Goal: Task Accomplishment & Management: Complete application form

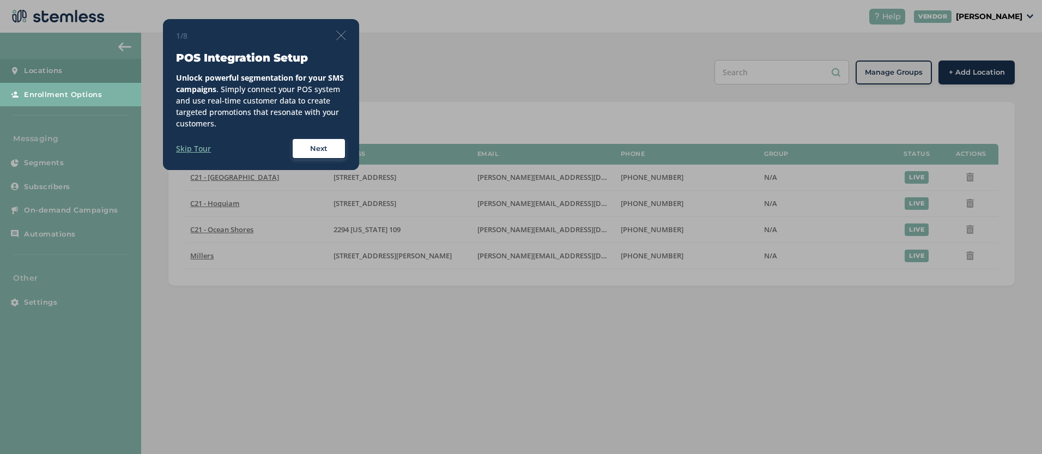
click at [345, 33] on img at bounding box center [341, 36] width 10 height 10
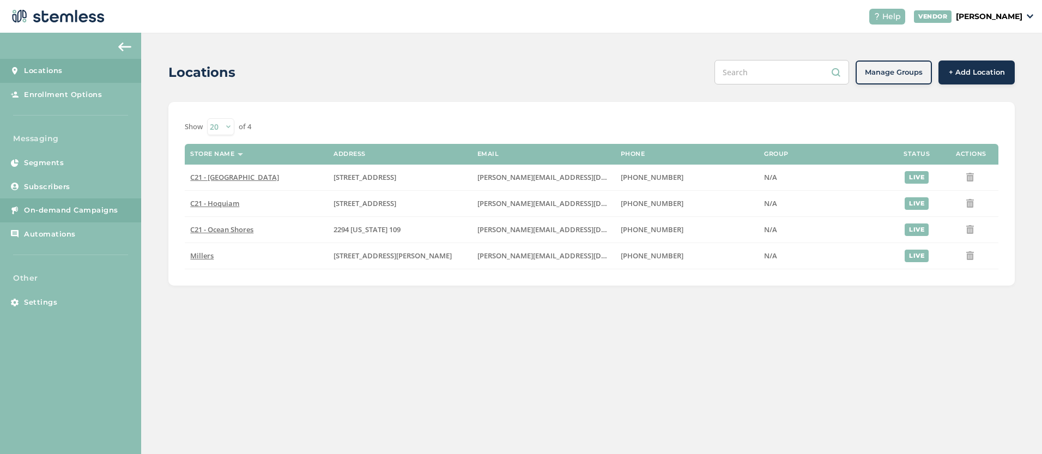
click at [94, 205] on span "On-demand Campaigns" at bounding box center [71, 210] width 94 height 11
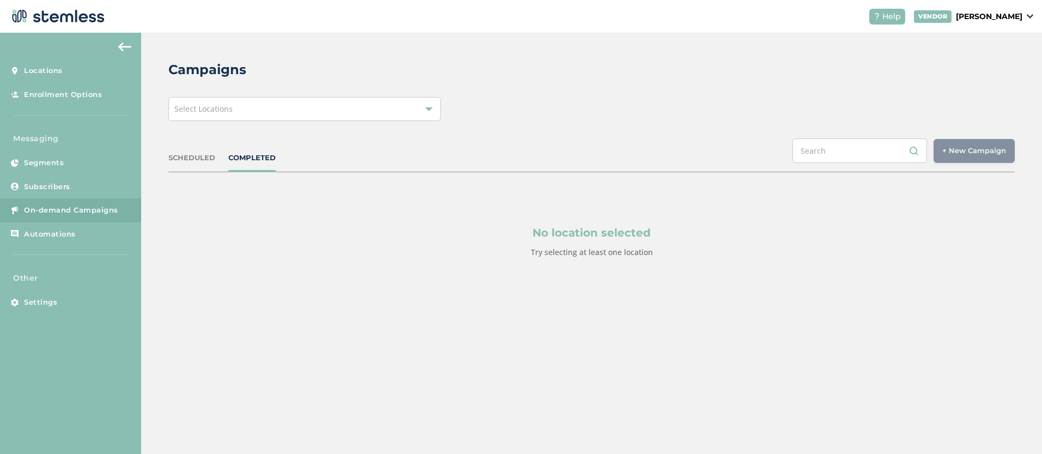
click at [238, 107] on div "Select Locations" at bounding box center [304, 109] width 273 height 24
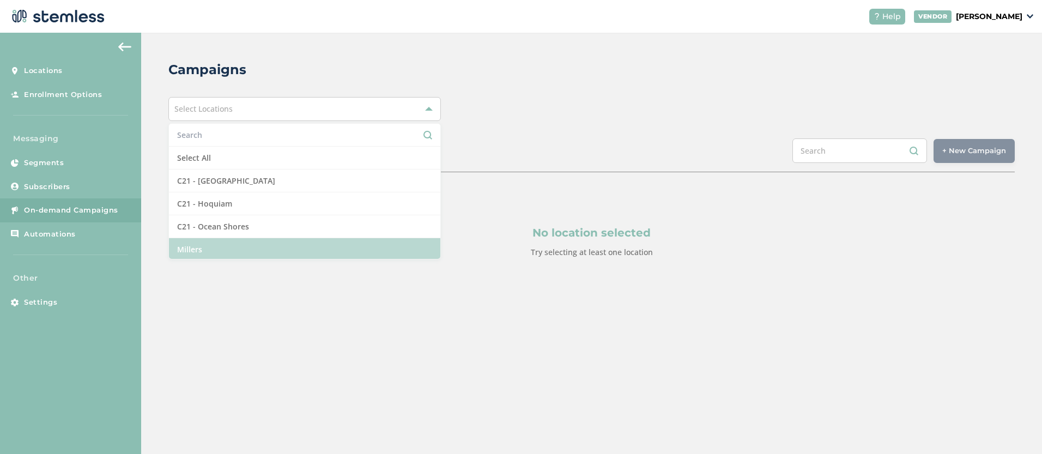
click at [206, 240] on li "Millers" at bounding box center [304, 249] width 271 height 22
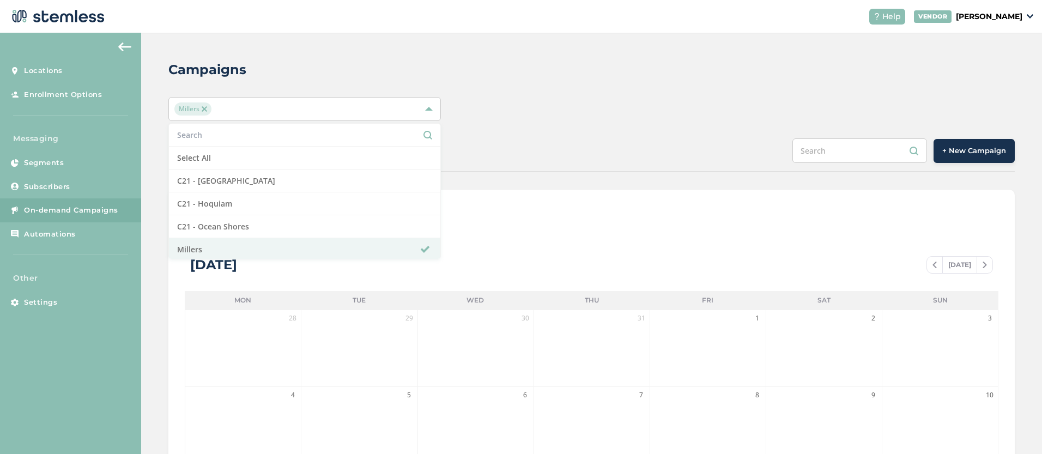
click at [632, 111] on div "Millers Select All C21 - Aberdeen C21 - Hoquiam C21 - Ocean Shores Millers" at bounding box center [591, 109] width 847 height 24
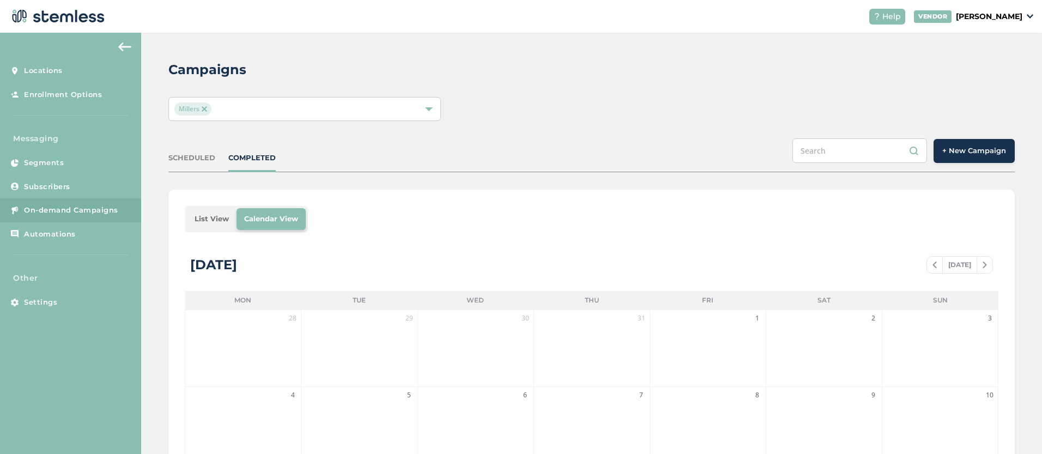
click at [992, 148] on span "+ New Campaign" at bounding box center [975, 151] width 64 height 11
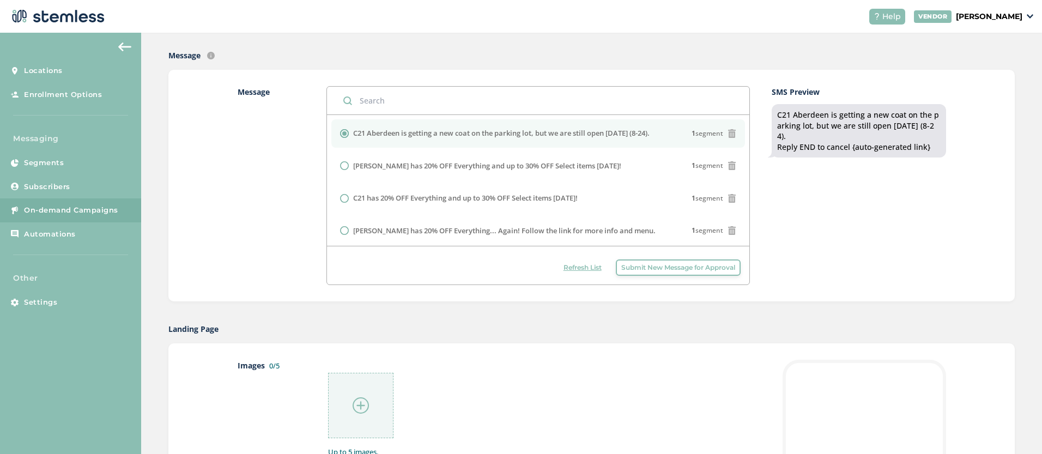
scroll to position [294, 0]
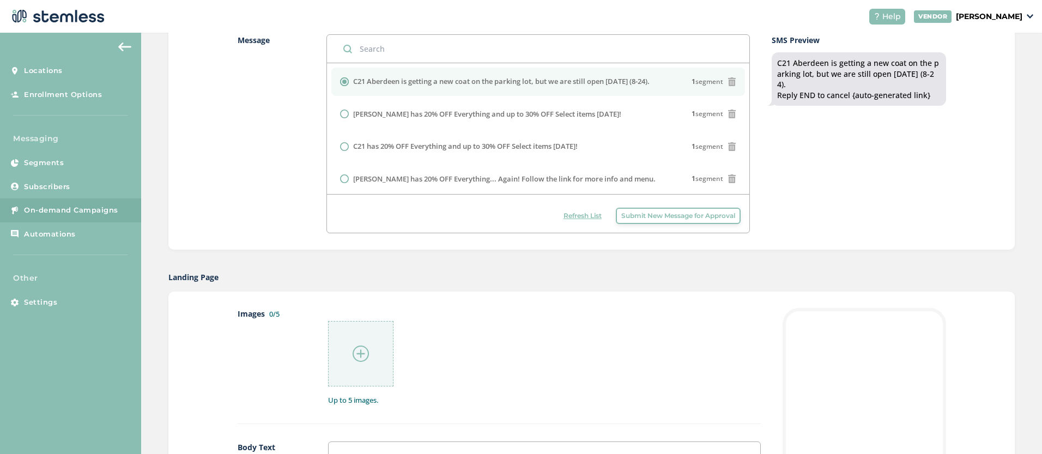
click at [687, 219] on span "Submit New Message for Approval" at bounding box center [678, 216] width 114 height 10
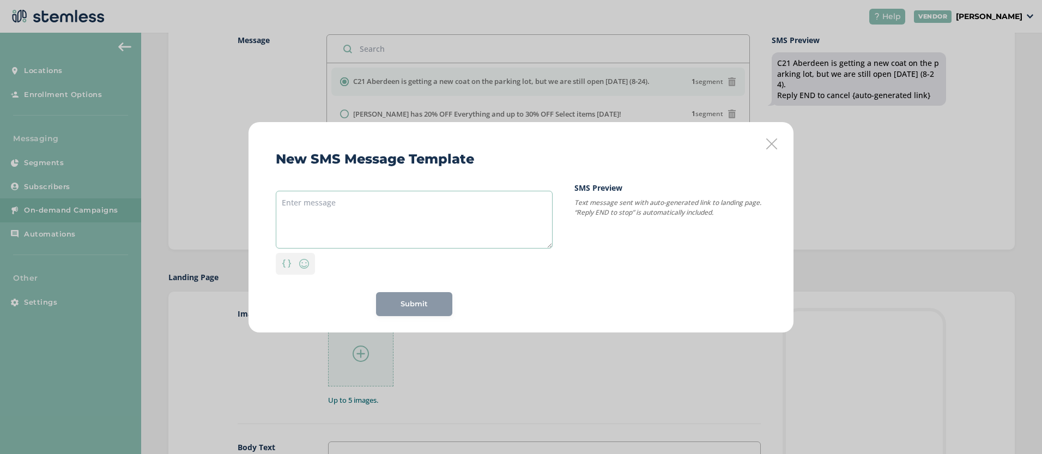
click at [421, 216] on textarea at bounding box center [414, 220] width 277 height 58
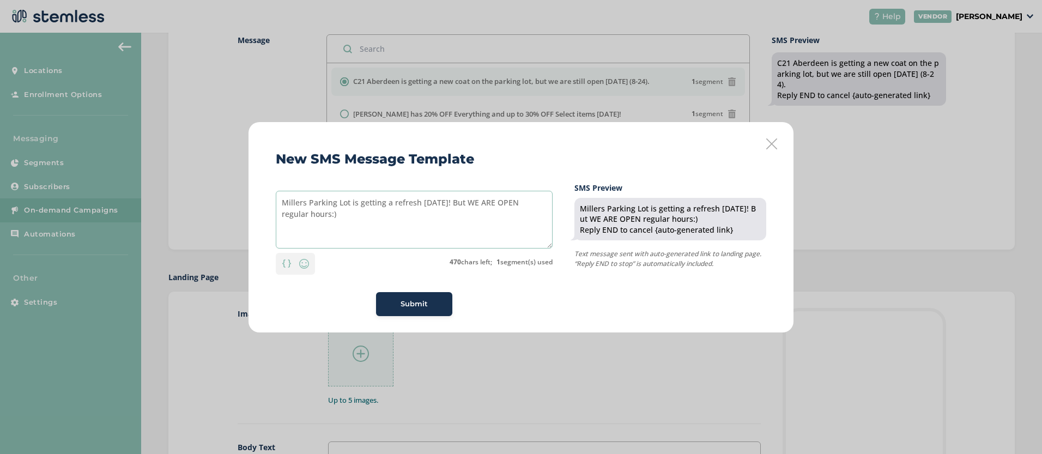
type textarea "Millers Parking Lot is getting a refresh today! But WE ARE OPEN regular hours:)"
click at [404, 299] on span "Submit" at bounding box center [414, 304] width 27 height 11
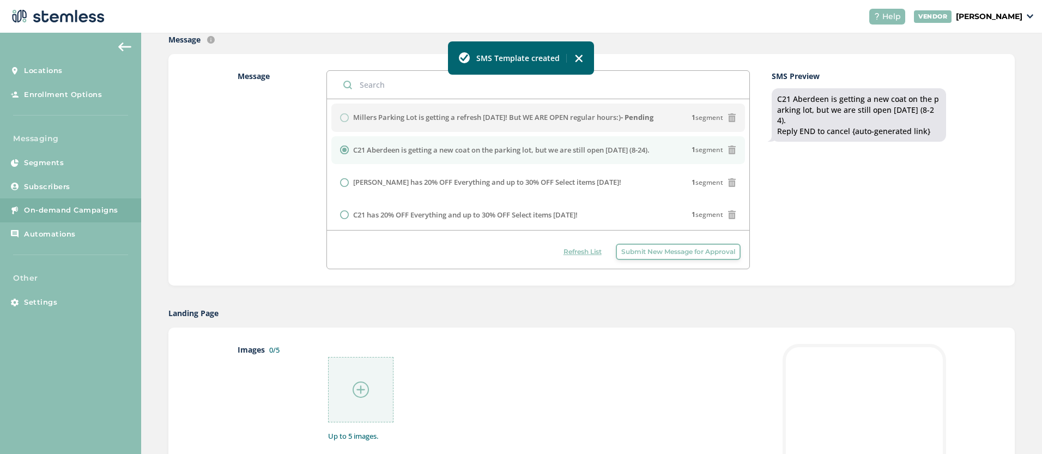
scroll to position [253, 0]
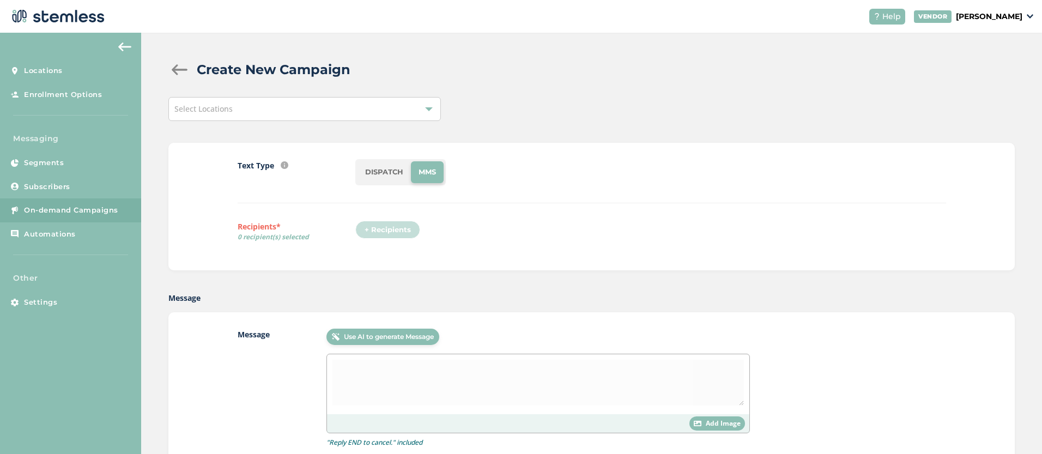
click at [357, 112] on div "Select Locations" at bounding box center [304, 109] width 273 height 24
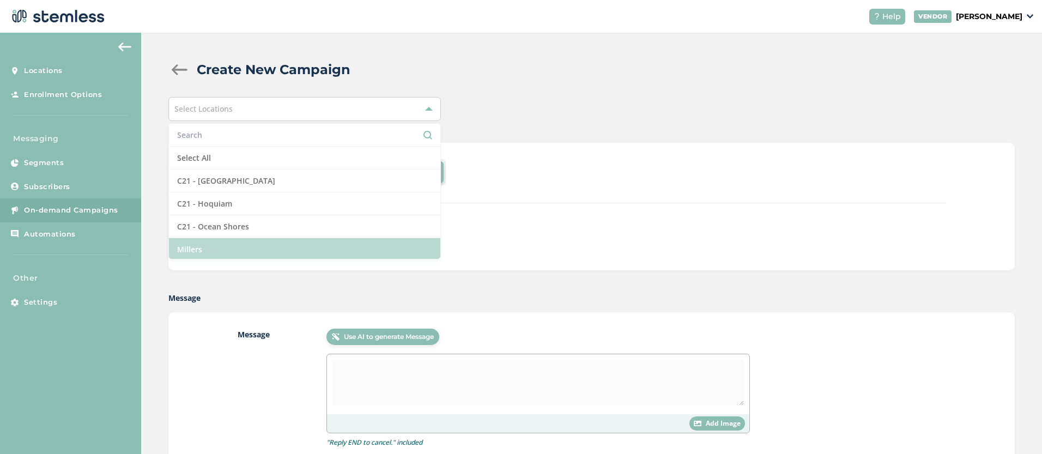
click at [269, 247] on li "Millers" at bounding box center [304, 249] width 271 height 22
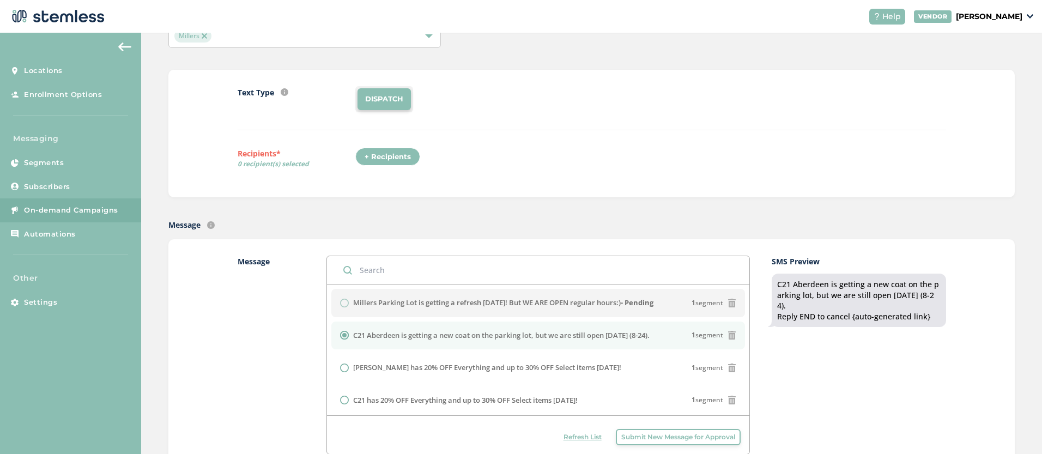
scroll to position [76, 0]
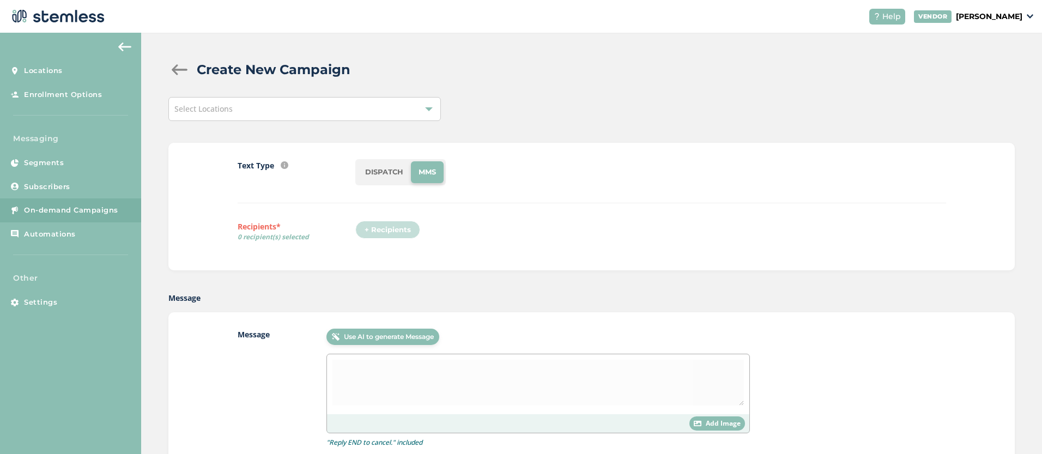
click at [249, 113] on div "Select Locations" at bounding box center [304, 109] width 273 height 24
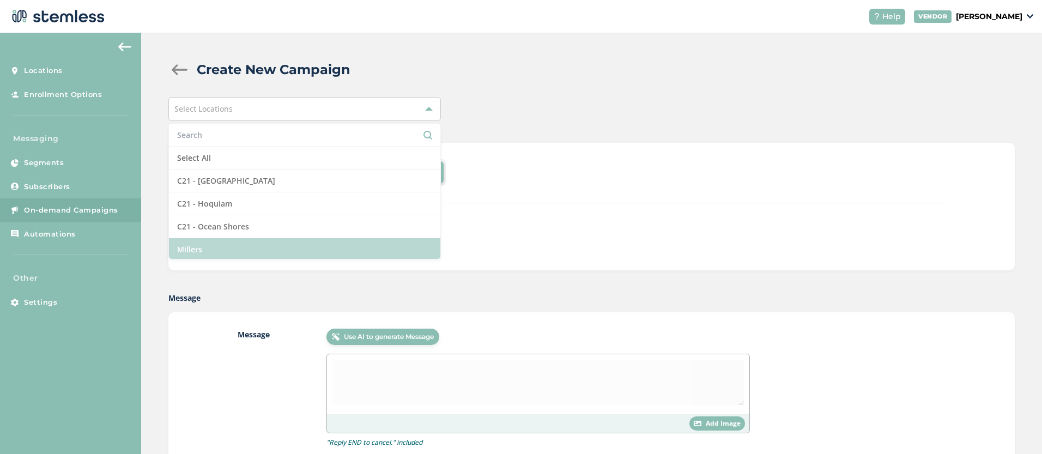
click at [244, 246] on li "Millers" at bounding box center [304, 249] width 271 height 22
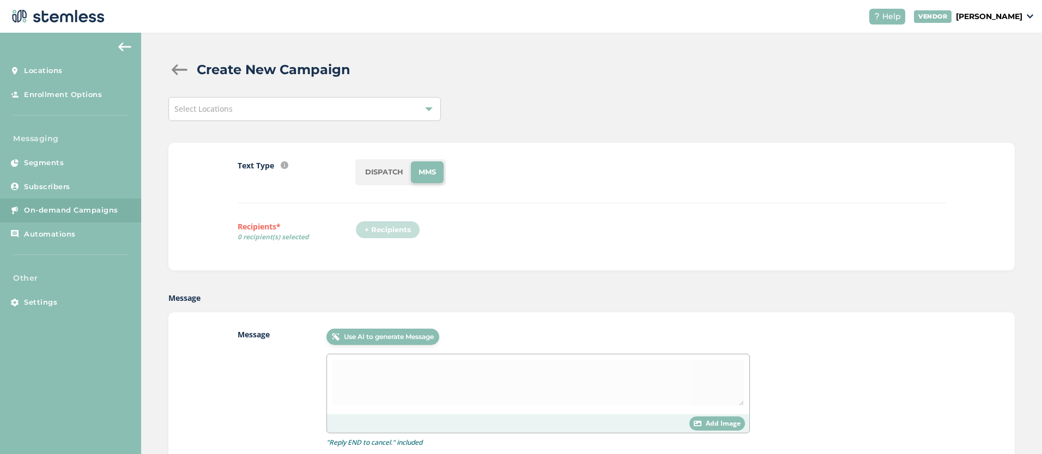
click at [287, 99] on div "Select Locations" at bounding box center [304, 109] width 273 height 24
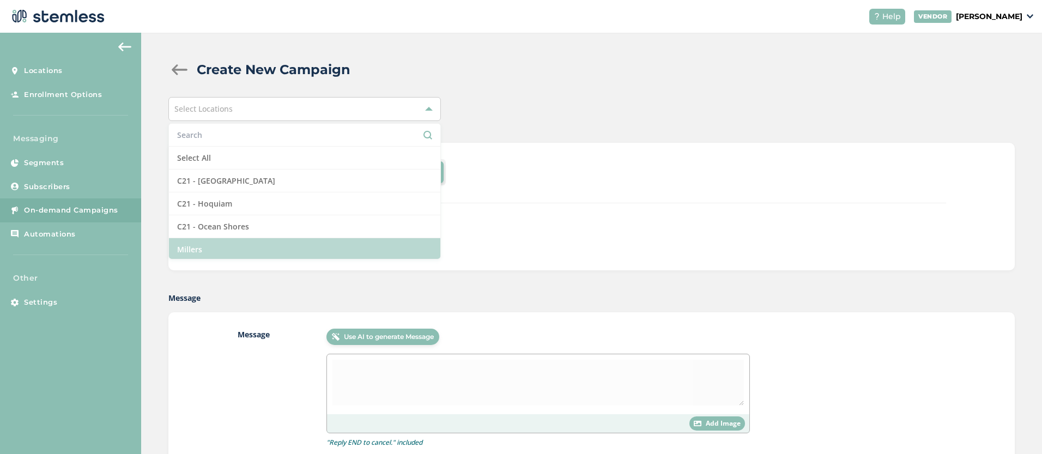
click at [245, 245] on li "Millers" at bounding box center [304, 249] width 271 height 22
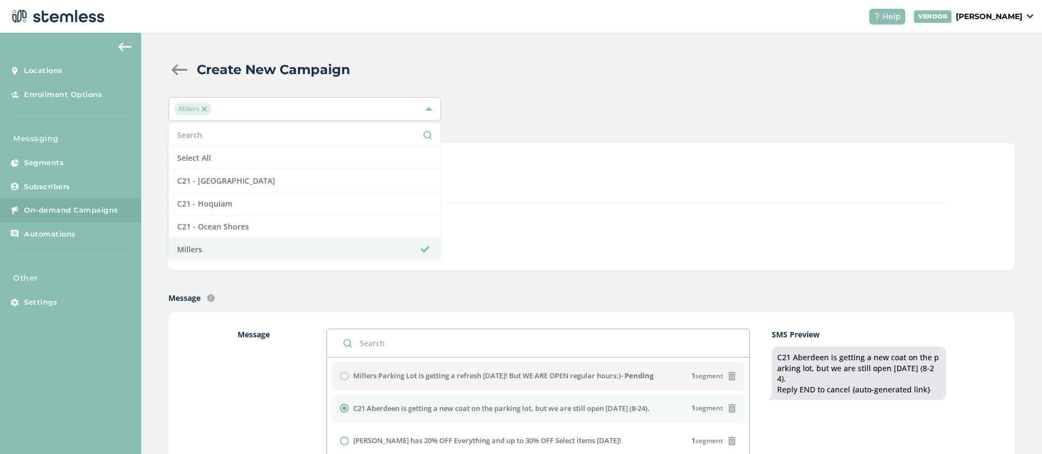
click at [596, 172] on div "DISPATCH" at bounding box center [650, 172] width 590 height 26
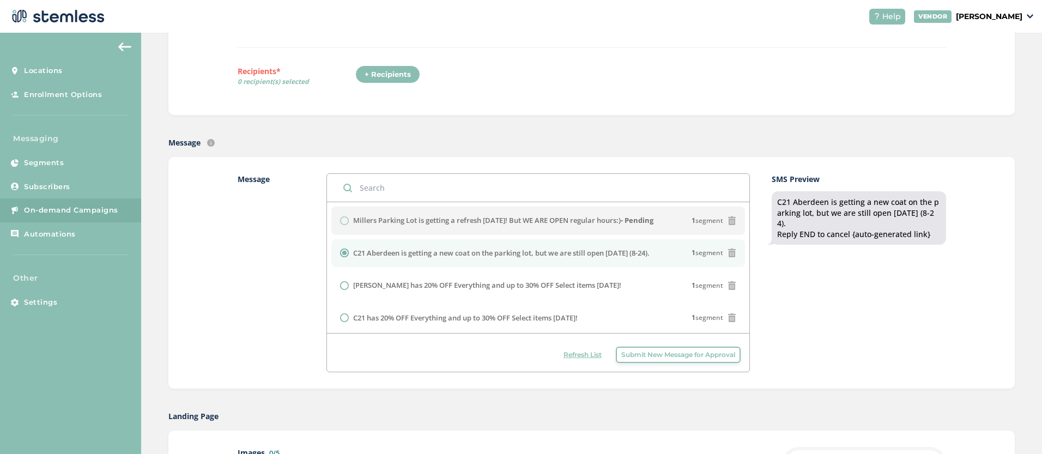
scroll to position [182, 0]
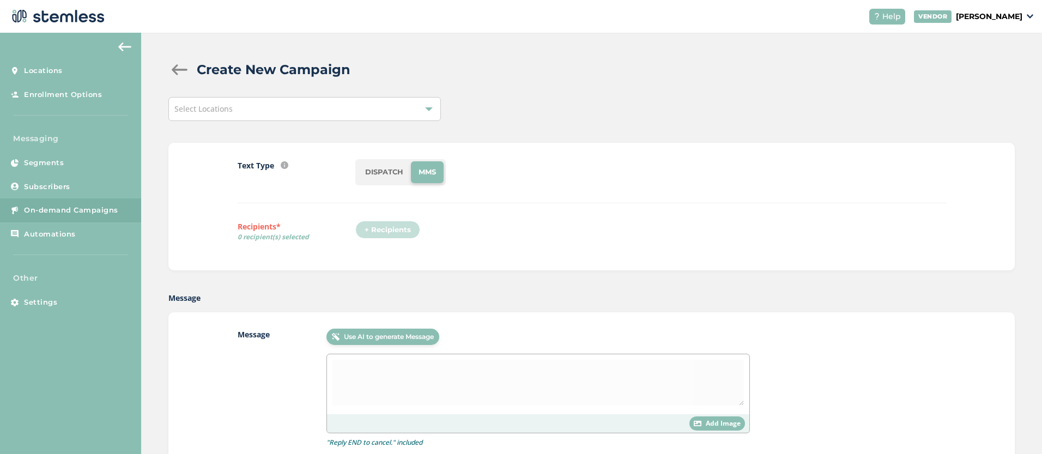
click at [330, 105] on div "Select Locations" at bounding box center [304, 109] width 273 height 24
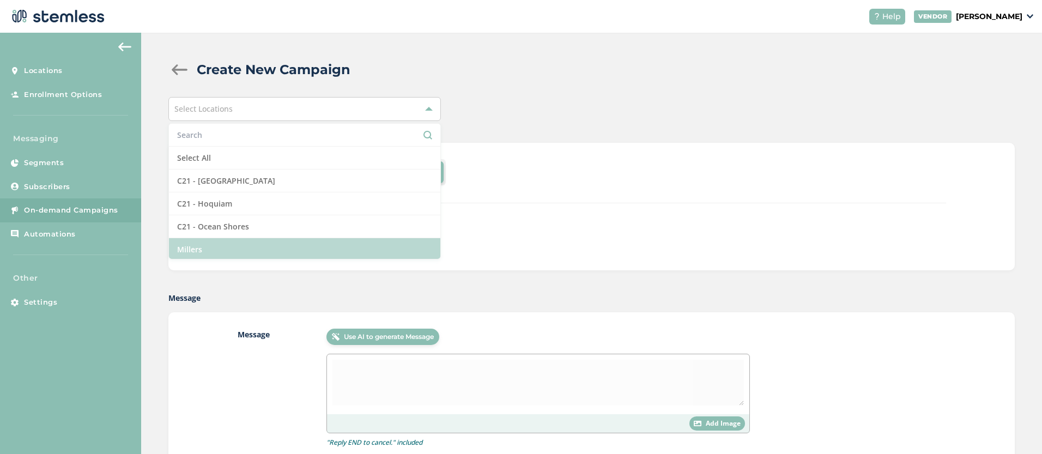
click at [251, 246] on li "Millers" at bounding box center [304, 249] width 271 height 22
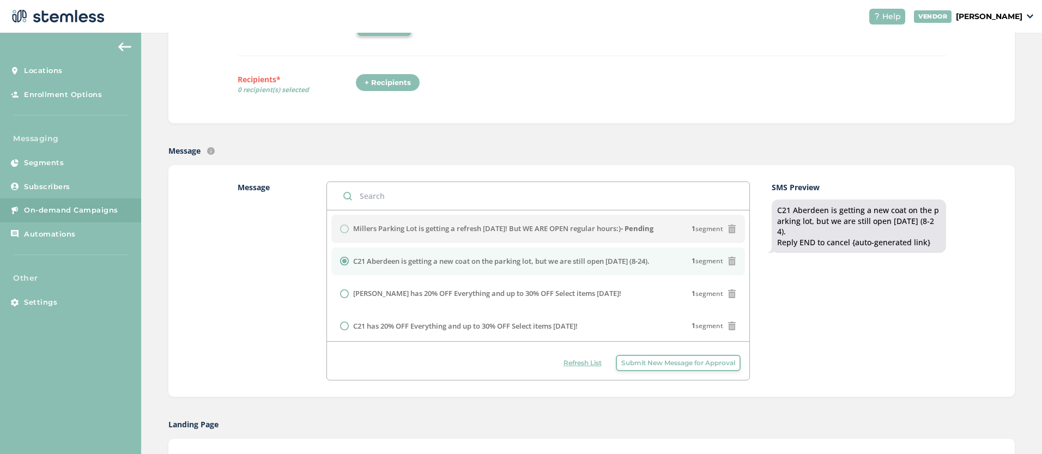
scroll to position [154, 0]
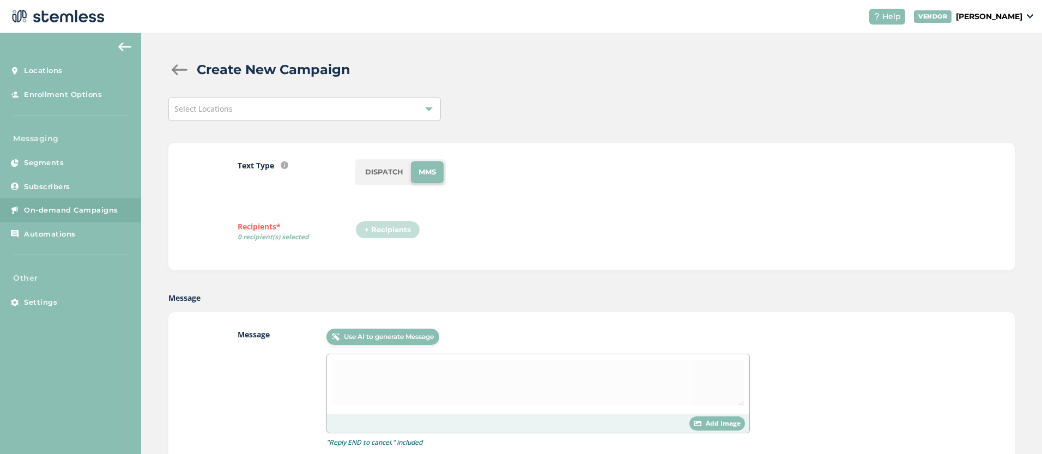
click at [257, 99] on div "Select Locations" at bounding box center [304, 109] width 273 height 24
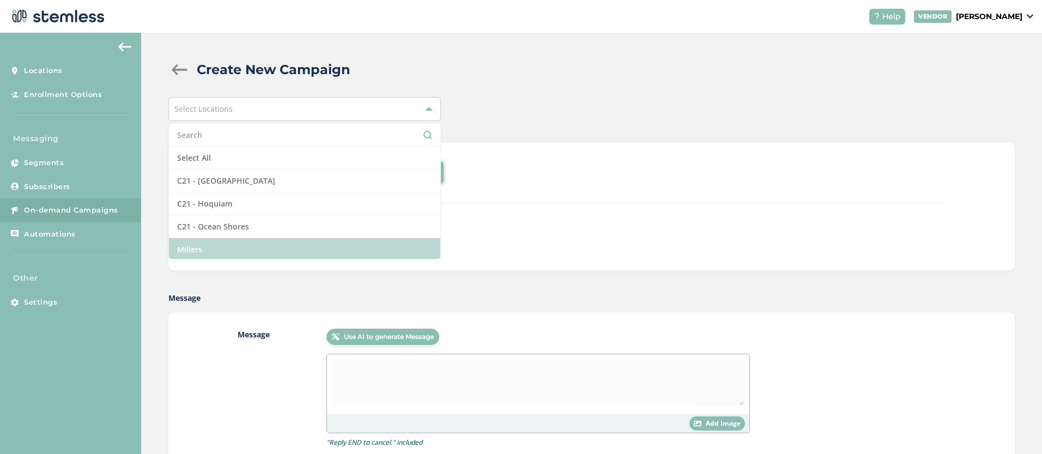
click at [227, 246] on li "Millers" at bounding box center [304, 249] width 271 height 22
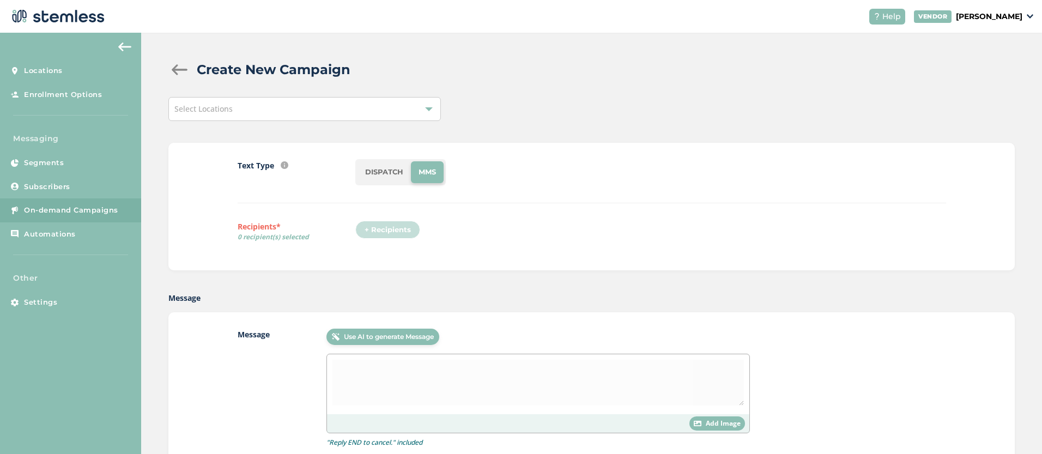
click at [279, 108] on div "Select Locations" at bounding box center [304, 109] width 273 height 24
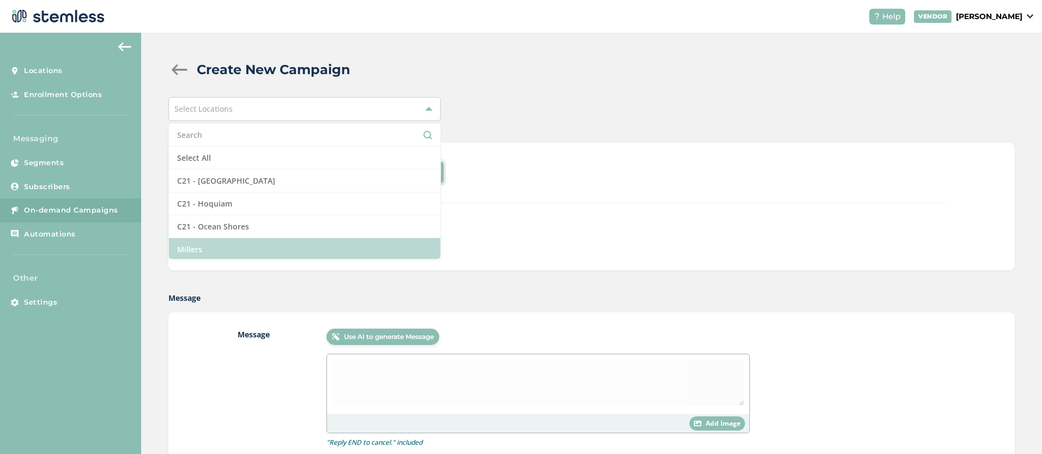
click at [240, 253] on li "Millers" at bounding box center [304, 249] width 271 height 22
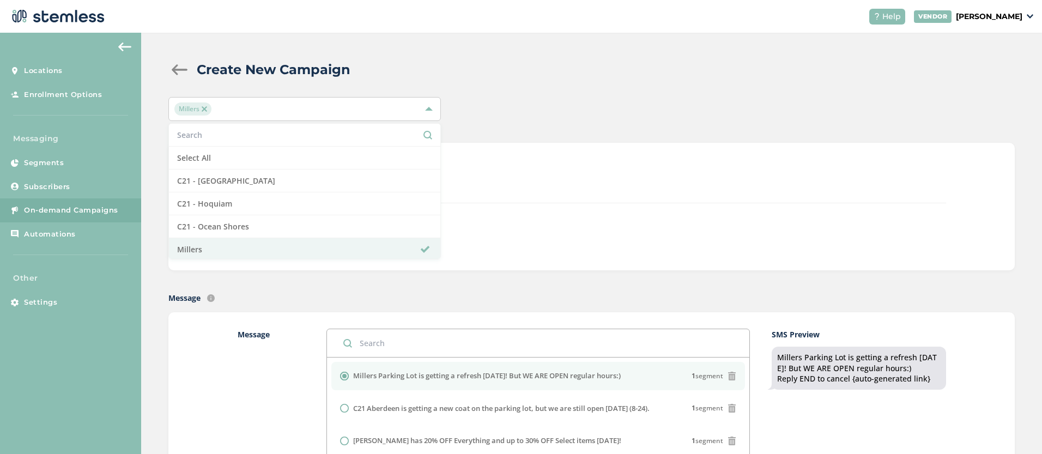
click at [552, 212] on div "Text Type SMS : A cost effective way to reach your customers. Send a intro text…" at bounding box center [592, 206] width 709 height 95
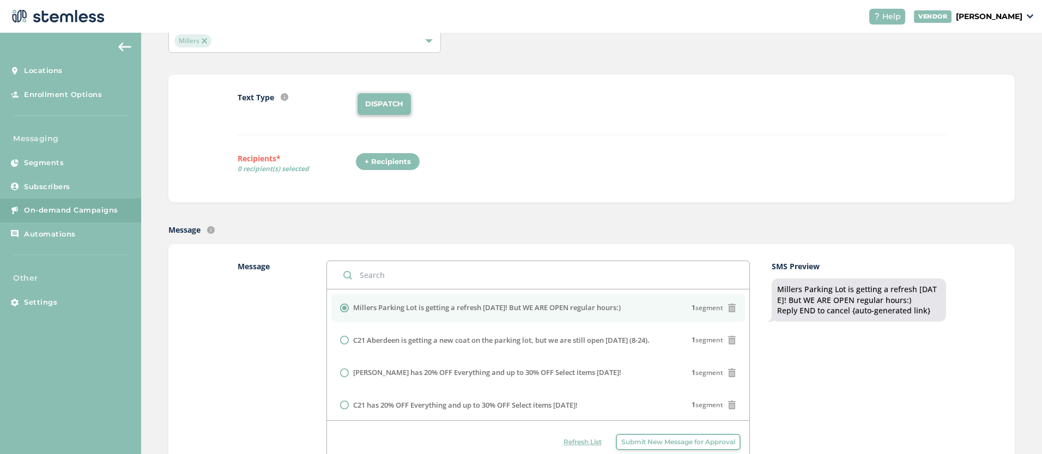
scroll to position [69, 0]
click at [377, 159] on div "+ Recipients" at bounding box center [387, 161] width 65 height 19
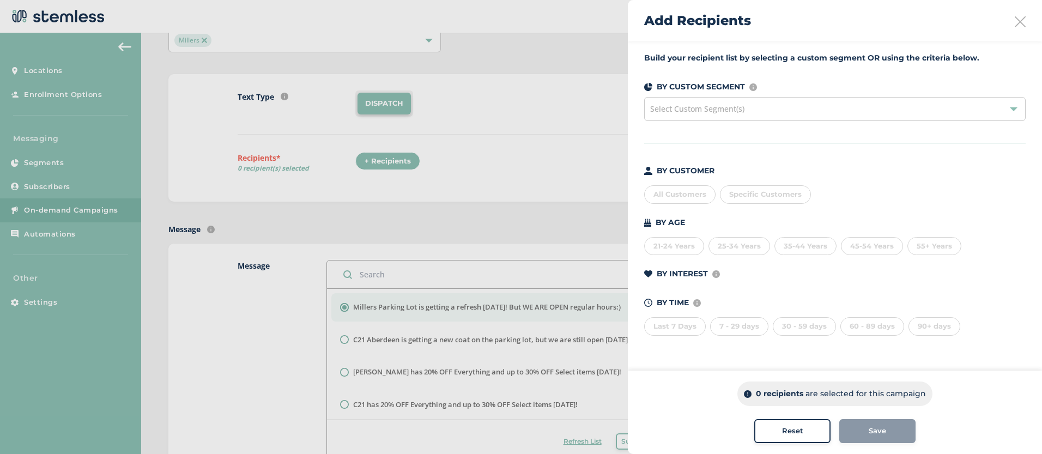
click at [686, 195] on div "All Customers" at bounding box center [679, 194] width 71 height 19
click at [900, 431] on div "Save" at bounding box center [877, 431] width 59 height 11
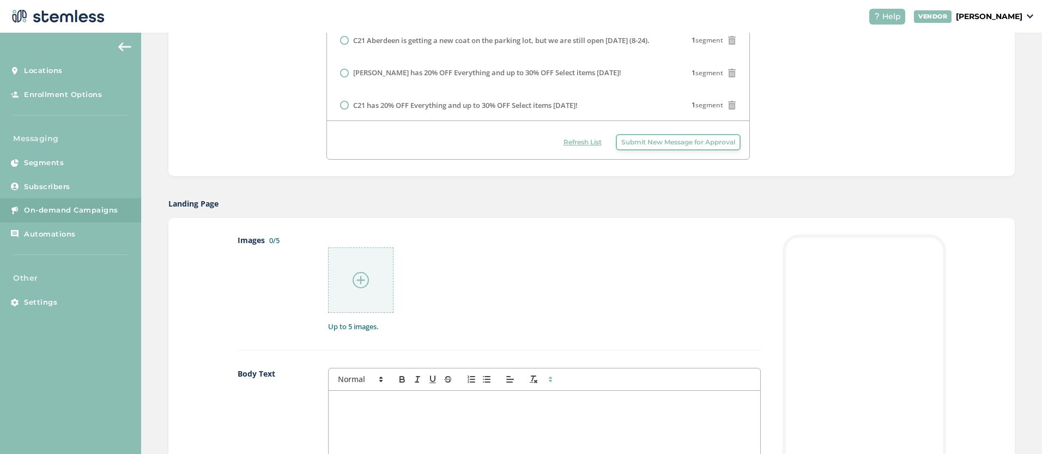
scroll to position [369, 0]
click at [360, 277] on img at bounding box center [361, 279] width 16 height 16
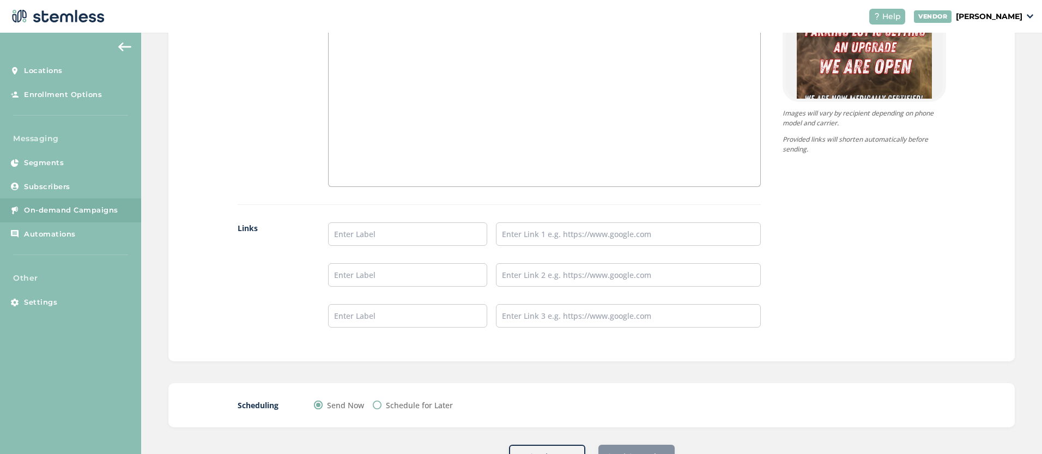
scroll to position [832, 0]
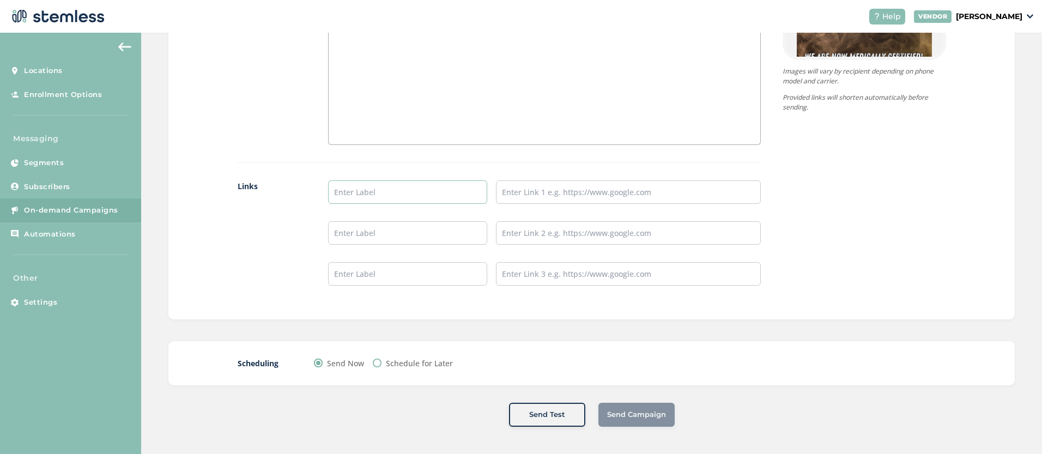
click at [375, 190] on input "text" at bounding box center [407, 191] width 159 height 23
type input "Menu/Pre Order"
click at [515, 189] on input "text" at bounding box center [628, 191] width 265 height 23
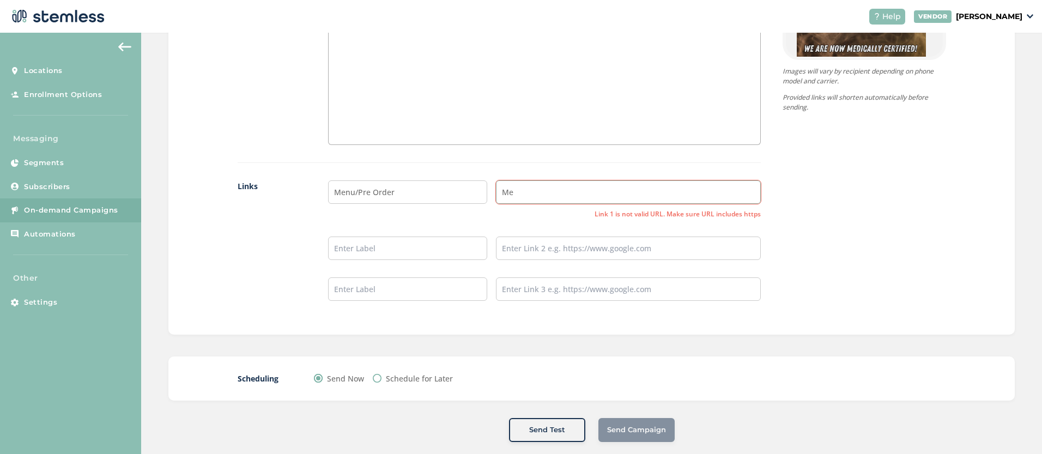
type input "M"
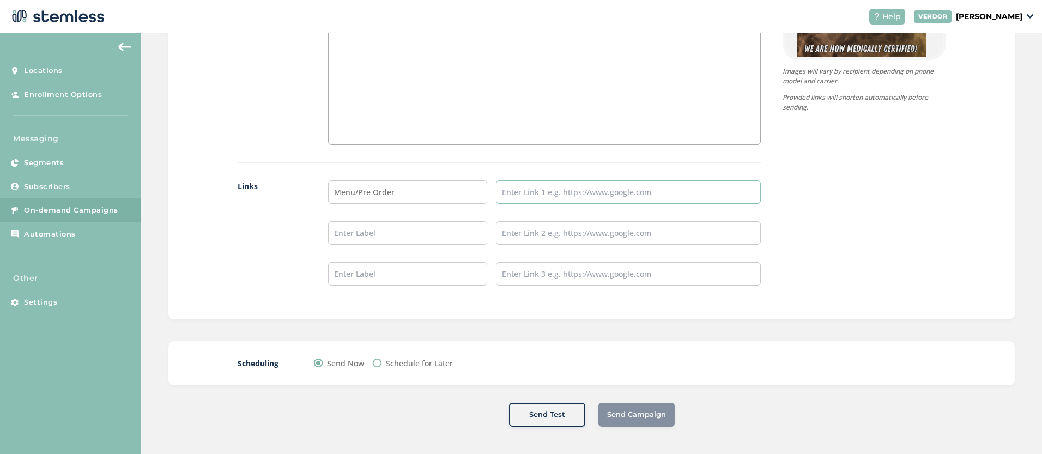
click at [539, 195] on input "text" at bounding box center [628, 191] width 265 height 23
paste input "[URL][DOMAIN_NAME]"
type input "[URL][DOMAIN_NAME]"
click at [819, 307] on div "Images 1/5 1 Up to 5 images. Body Text Links Menu/Pre Order https://menu.miller…" at bounding box center [591, 37] width 847 height 566
click at [632, 415] on div "Send Campaign" at bounding box center [637, 415] width 76 height 24
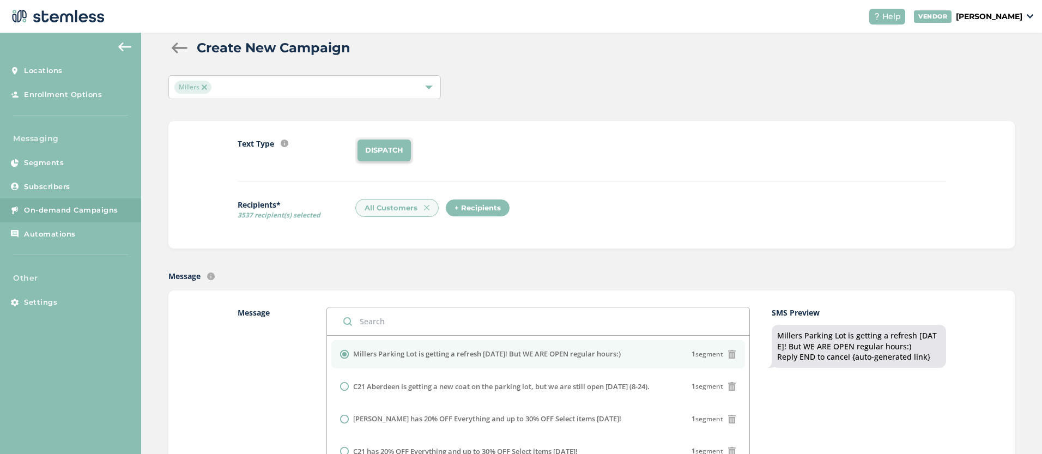
scroll to position [0, 0]
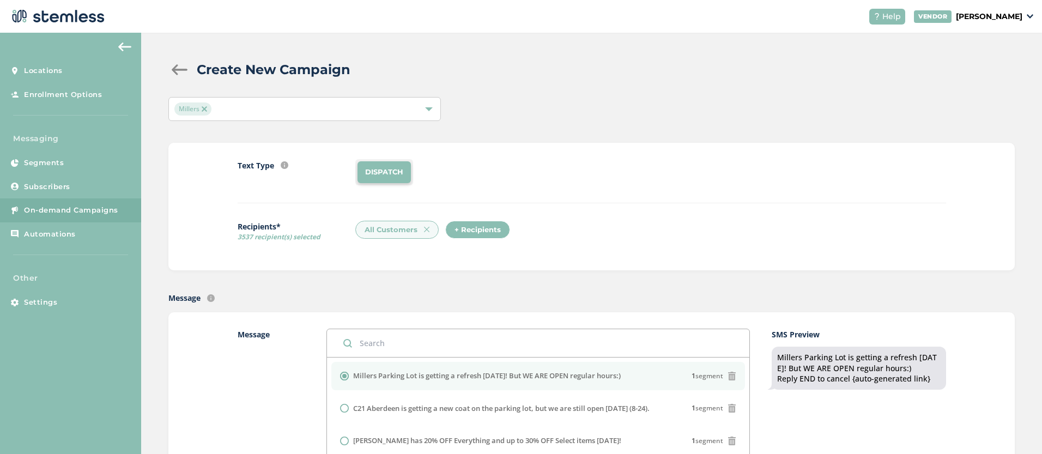
click at [378, 170] on li "DISPATCH" at bounding box center [384, 172] width 53 height 22
click at [395, 230] on div "All Customers" at bounding box center [396, 230] width 83 height 19
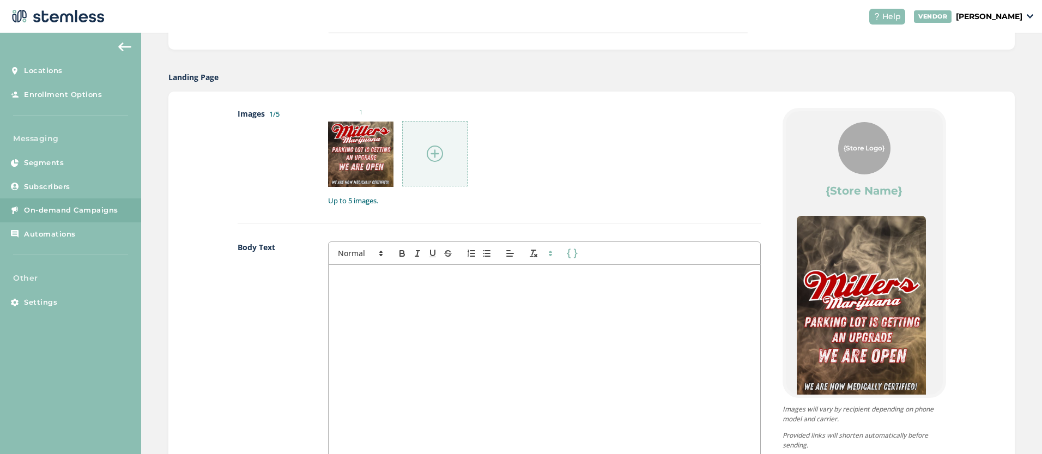
scroll to position [832, 0]
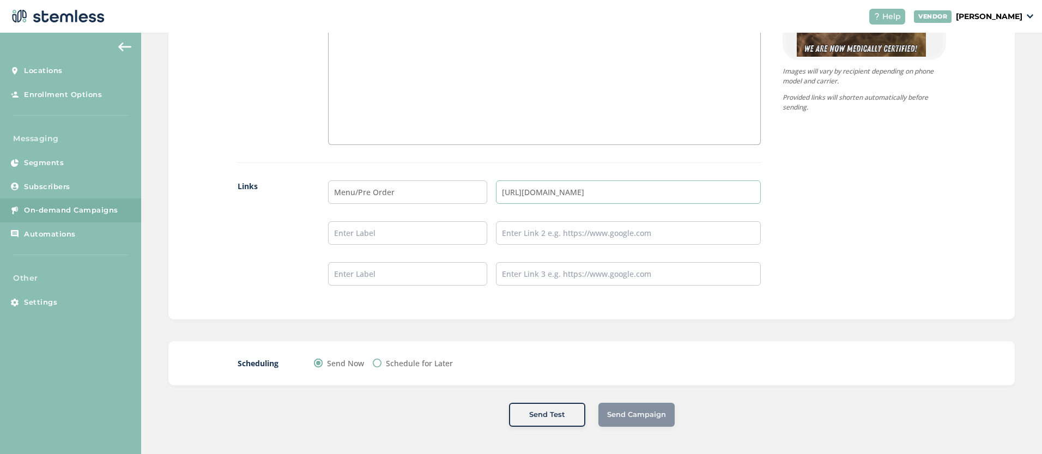
click at [546, 189] on input "[URL][DOMAIN_NAME]" at bounding box center [628, 191] width 265 height 23
click at [400, 361] on label "Schedule for Later" at bounding box center [419, 363] width 67 height 11
click at [382, 361] on input "Schedule for Later" at bounding box center [377, 363] width 9 height 9
radio input "true"
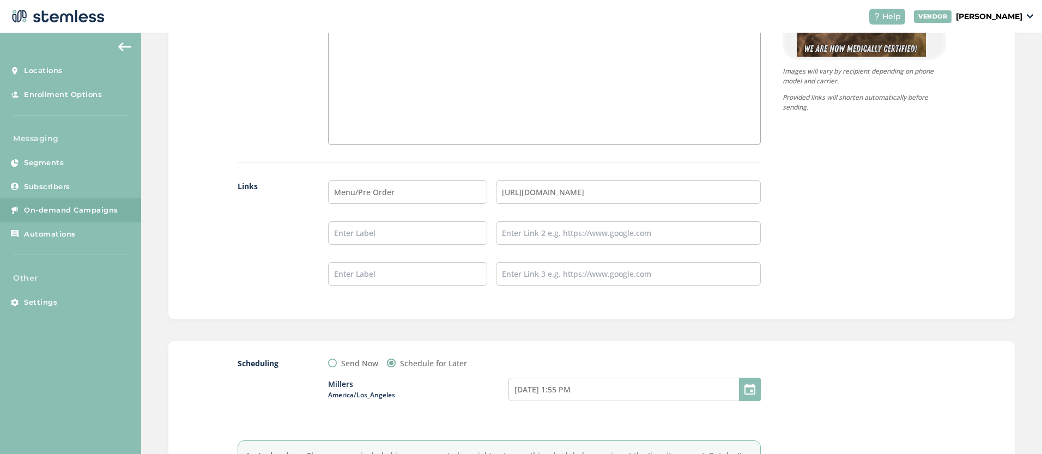
click at [333, 360] on input "Send Now" at bounding box center [332, 363] width 9 height 9
radio input "true"
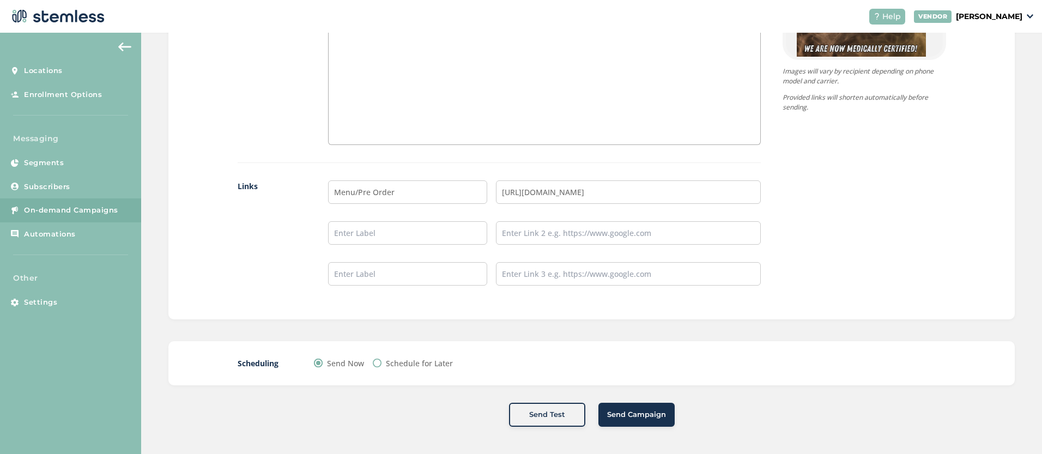
click at [638, 411] on span "Send Campaign" at bounding box center [636, 414] width 59 height 11
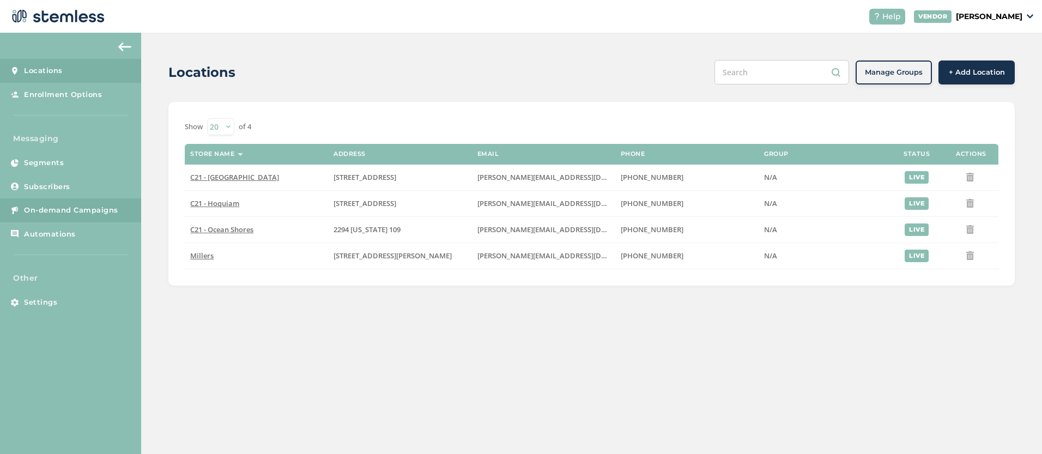
click at [79, 203] on link "On-demand Campaigns" at bounding box center [70, 210] width 141 height 24
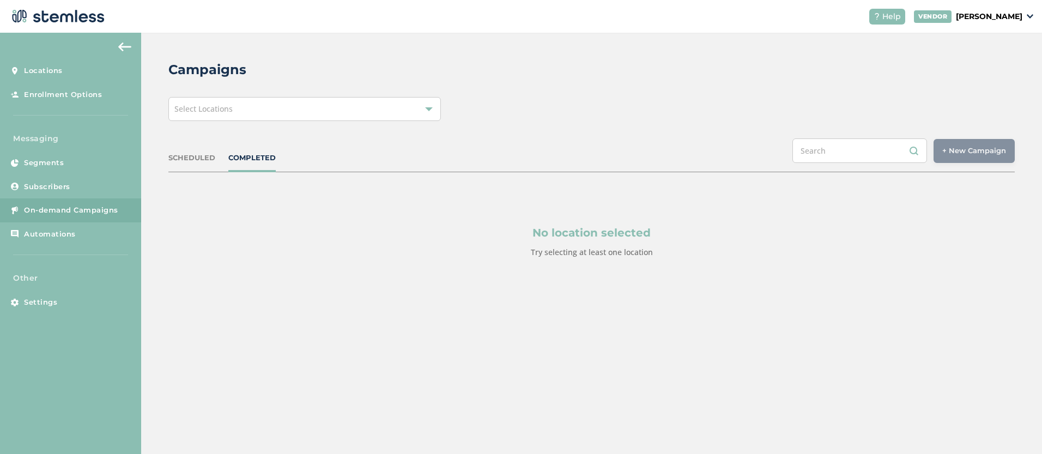
click at [265, 98] on div "Select Locations" at bounding box center [304, 109] width 273 height 24
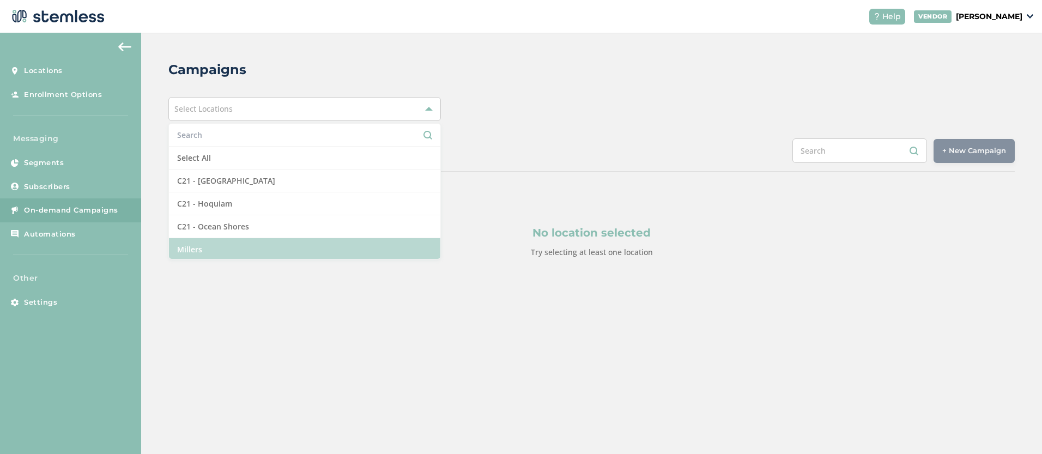
click at [221, 249] on li "Millers" at bounding box center [304, 249] width 271 height 22
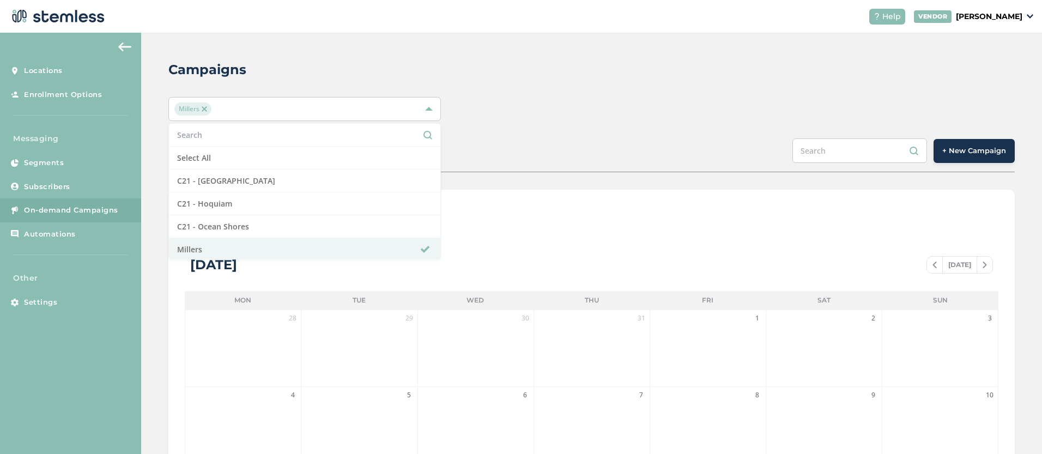
click at [551, 158] on div "SCHEDULED COMPLETED + New Campaign" at bounding box center [591, 155] width 847 height 34
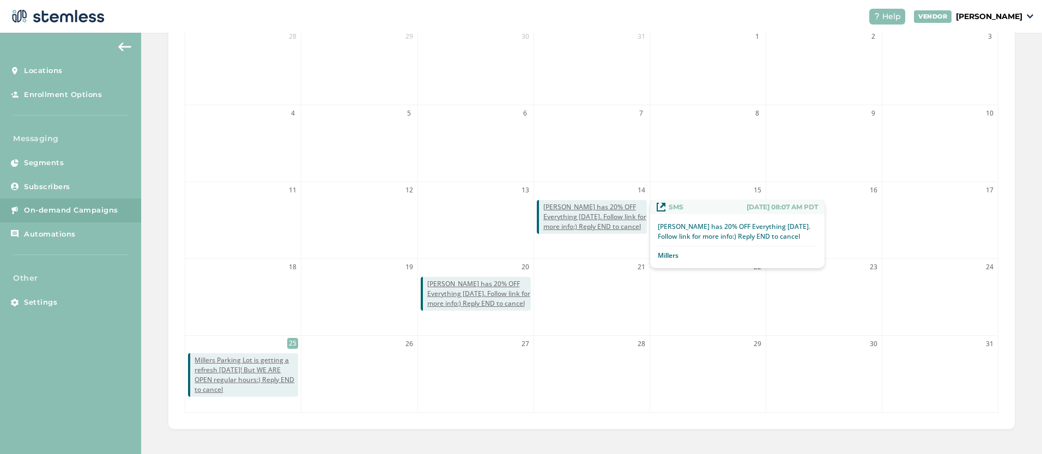
scroll to position [284, 0]
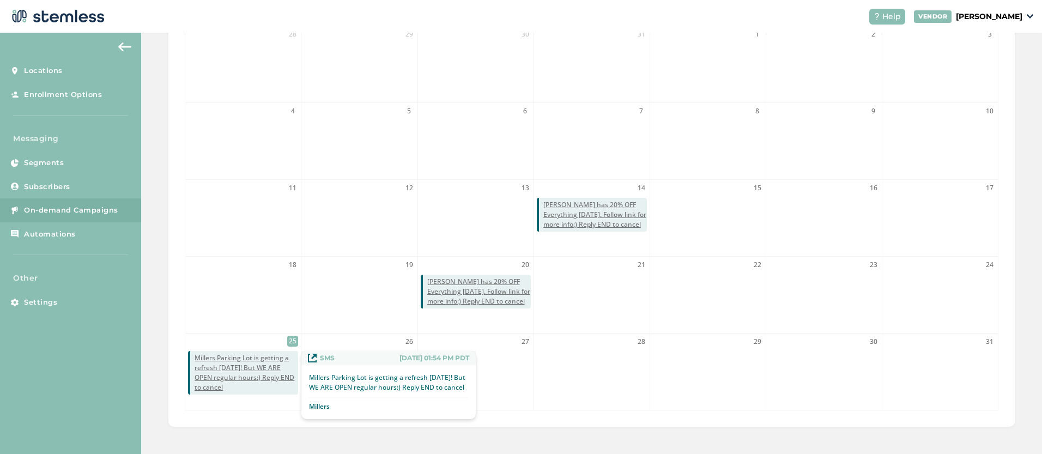
click at [279, 377] on span "Millers Parking Lot is getting a refresh today! But WE ARE OPEN regular hours:)…" at bounding box center [247, 372] width 104 height 39
